Goal: Task Accomplishment & Management: Use online tool/utility

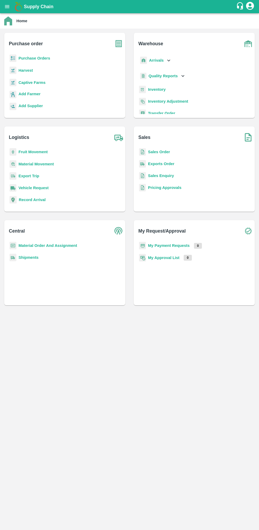
click at [47, 57] on b "Purchase Orders" at bounding box center [35, 58] width 32 height 4
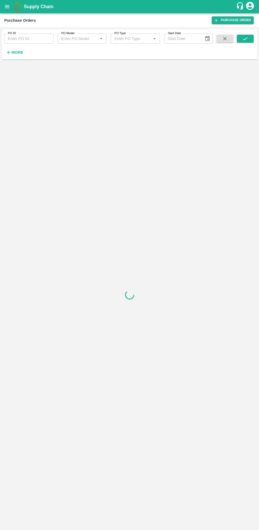
click at [8, 52] on icon "button" at bounding box center [8, 52] width 3 height 3
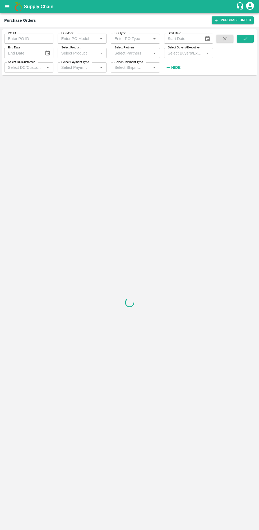
click at [184, 53] on input "Select Buyers/Executive" at bounding box center [184, 52] width 37 height 7
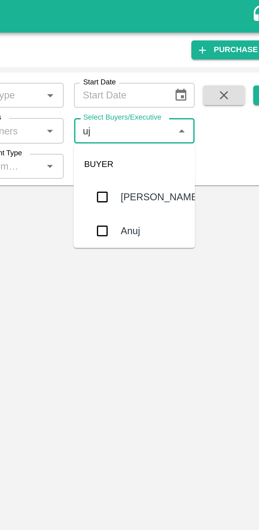
type input "ujj"
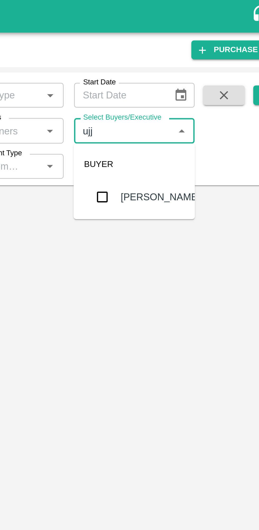
click at [175, 80] on input "checkbox" at bounding box center [175, 80] width 11 height 11
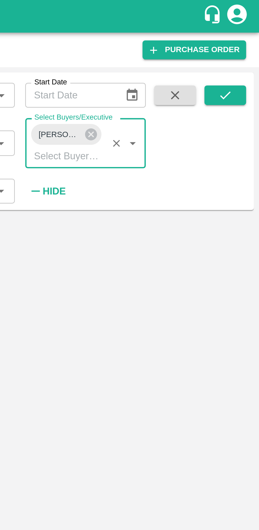
click at [252, 38] on button "submit" at bounding box center [245, 39] width 17 height 8
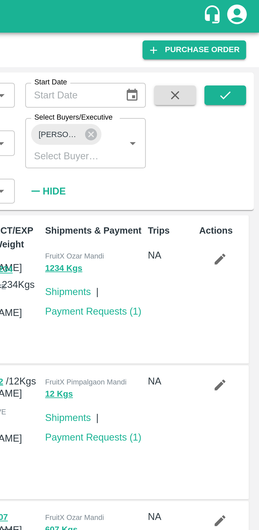
click at [247, 36] on icon "submit" at bounding box center [245, 39] width 6 height 6
